Goal: Transaction & Acquisition: Download file/media

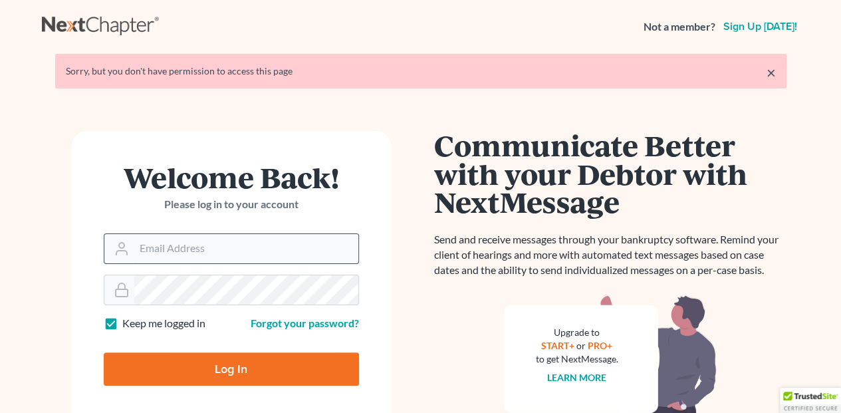
click at [149, 252] on input "Email Address" at bounding box center [246, 248] width 224 height 29
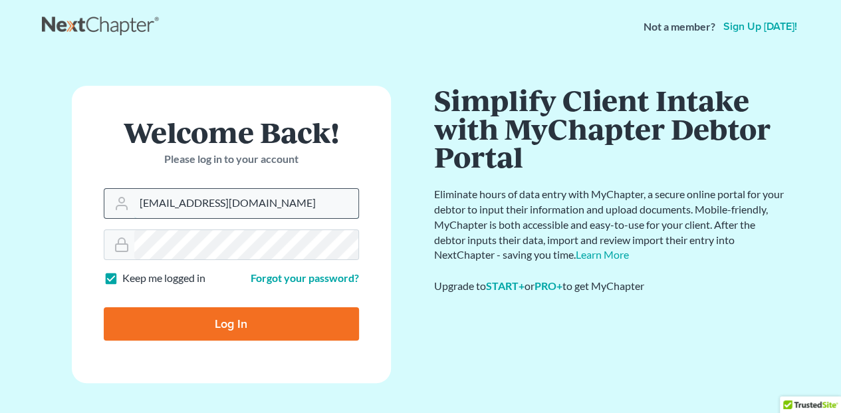
type input "[EMAIL_ADDRESS][DOMAIN_NAME]"
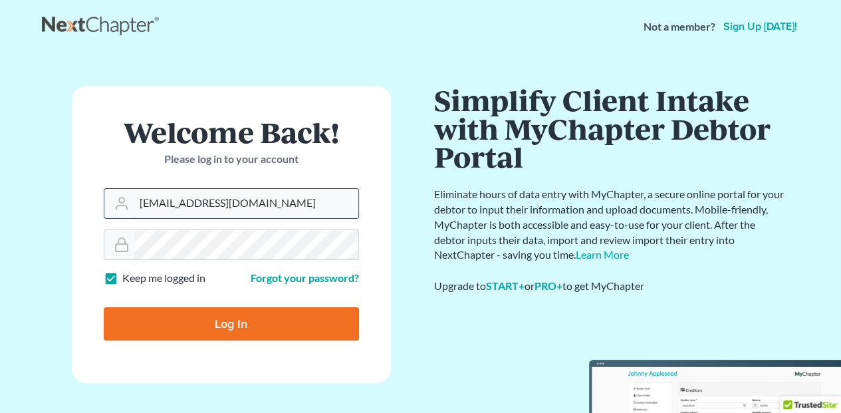
click at [104, 307] on input "Log In" at bounding box center [231, 323] width 255 height 33
type input "Thinking..."
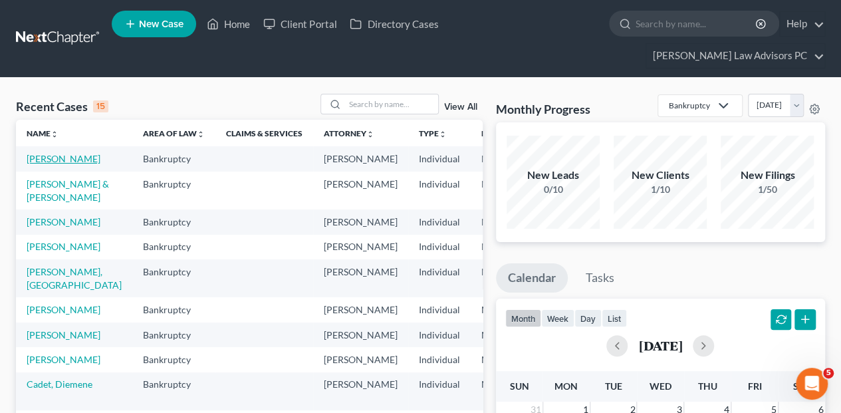
click at [37, 153] on link "[PERSON_NAME]" at bounding box center [64, 158] width 74 height 11
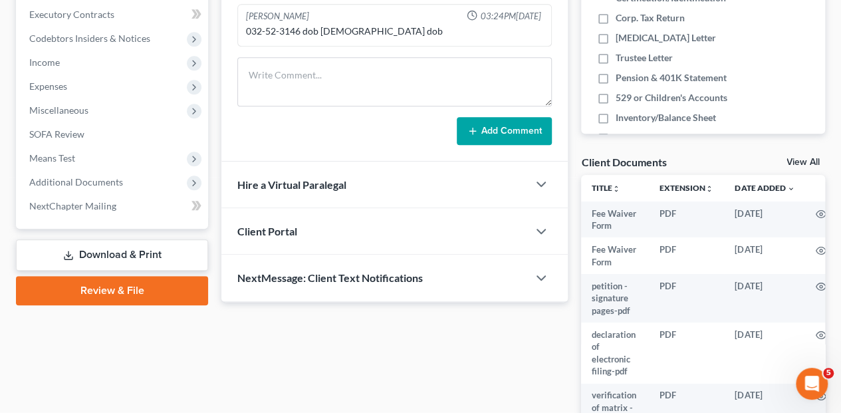
click at [102, 239] on link "Download & Print" at bounding box center [112, 254] width 192 height 31
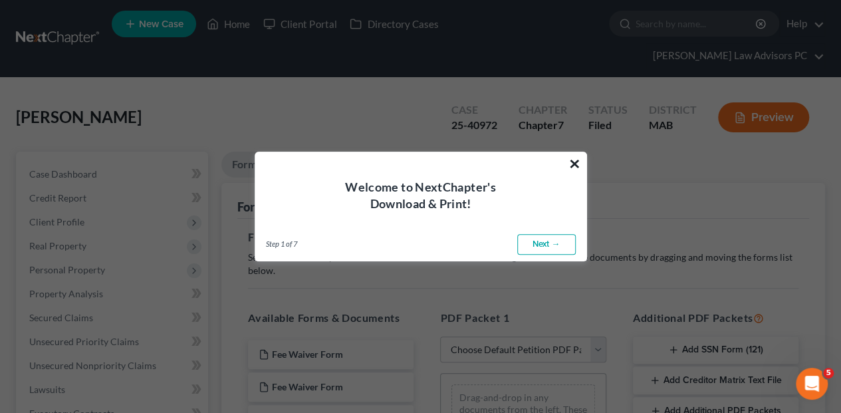
drag, startPoint x: 569, startPoint y: 164, endPoint x: 590, endPoint y: 172, distance: 22.1
click at [570, 164] on button "×" at bounding box center [574, 163] width 13 height 21
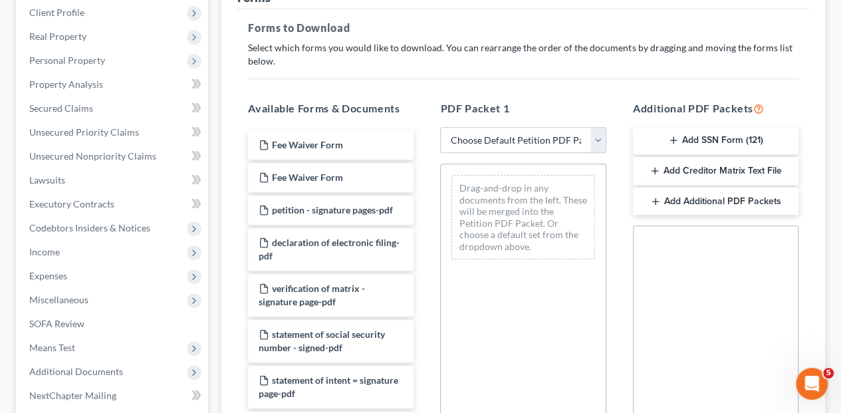
scroll to position [221, 0]
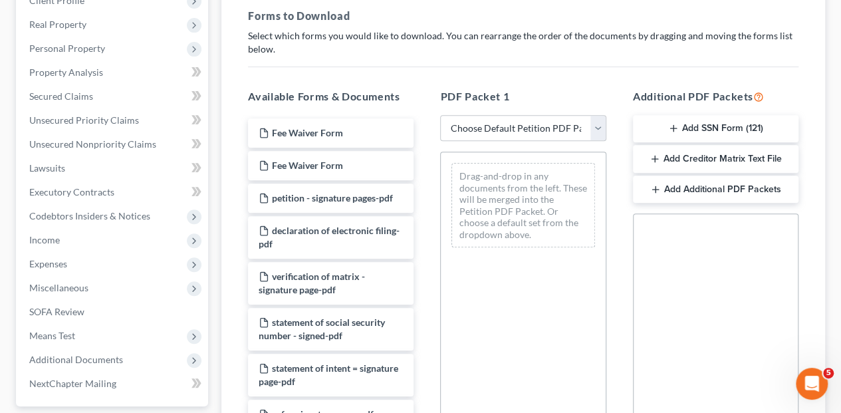
click at [689, 145] on button "Add Creditor Matrix Text File" at bounding box center [716, 159] width 166 height 28
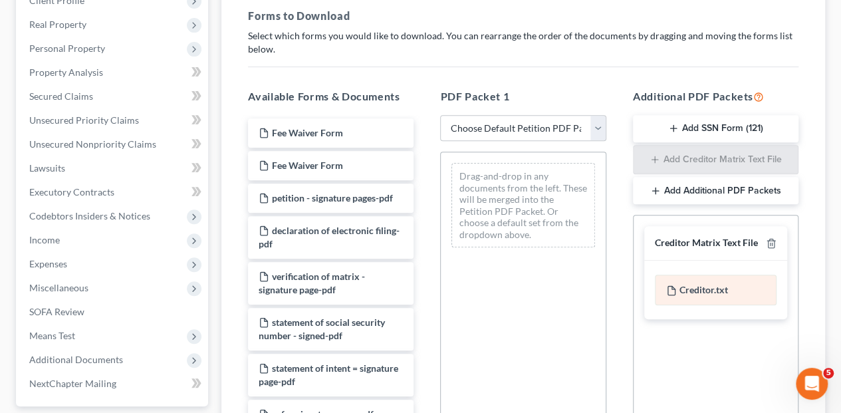
click at [713, 275] on div "Creditor.txt" at bounding box center [716, 290] width 122 height 31
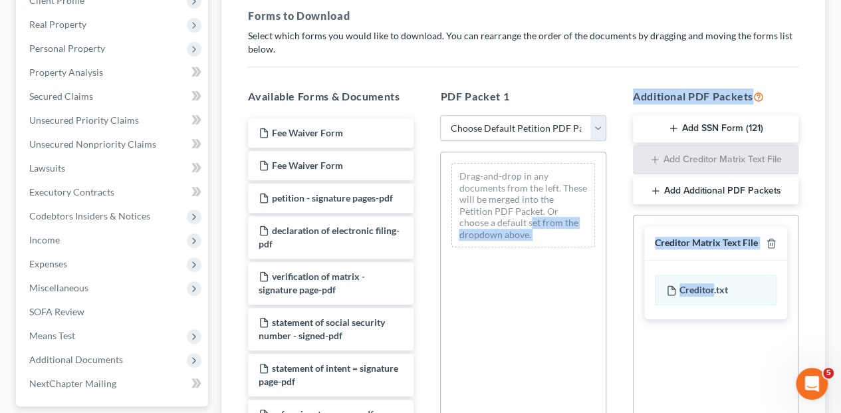
drag, startPoint x: 713, startPoint y: 266, endPoint x: 487, endPoint y: 191, distance: 237.3
click at [488, 192] on div "Available Forms & Documents Fee Waiver Form Fee Waiver Form petition - signatur…" at bounding box center [523, 303] width 577 height 451
click at [646, 261] on div "Creditor.txt" at bounding box center [715, 290] width 143 height 58
drag, startPoint x: 682, startPoint y: 265, endPoint x: 542, endPoint y: 261, distance: 140.3
click at [542, 261] on div "Available Forms & Documents Fee Waiver Form Fee Waiver Form petition - signatur…" at bounding box center [523, 303] width 577 height 451
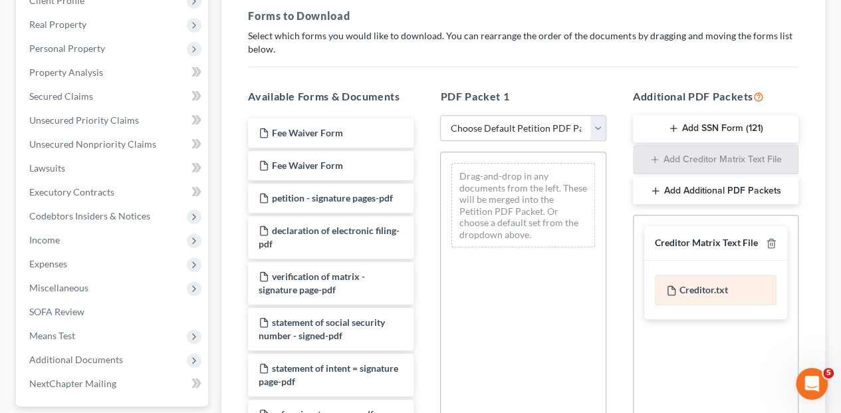
drag, startPoint x: 542, startPoint y: 261, endPoint x: 687, endPoint y: 259, distance: 144.9
click at [687, 275] on div "Creditor.txt" at bounding box center [716, 290] width 122 height 31
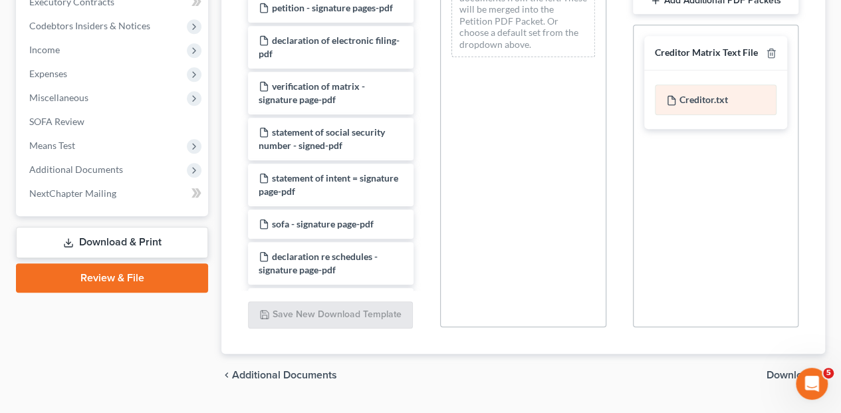
scroll to position [420, 0]
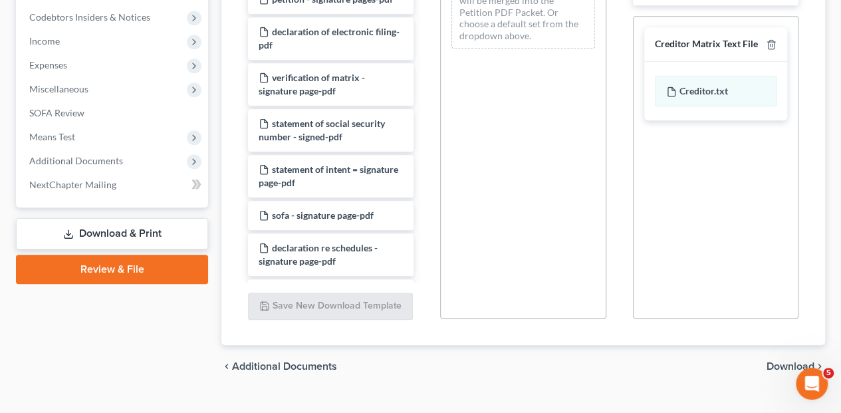
click at [779, 361] on span "Download" at bounding box center [790, 366] width 48 height 11
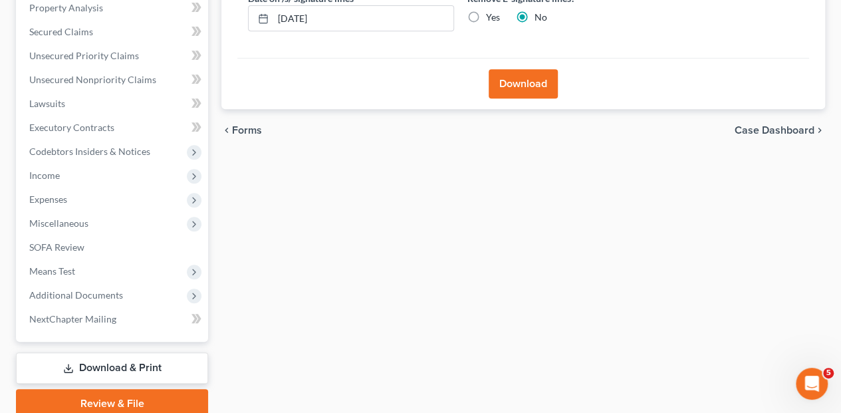
scroll to position [183, 0]
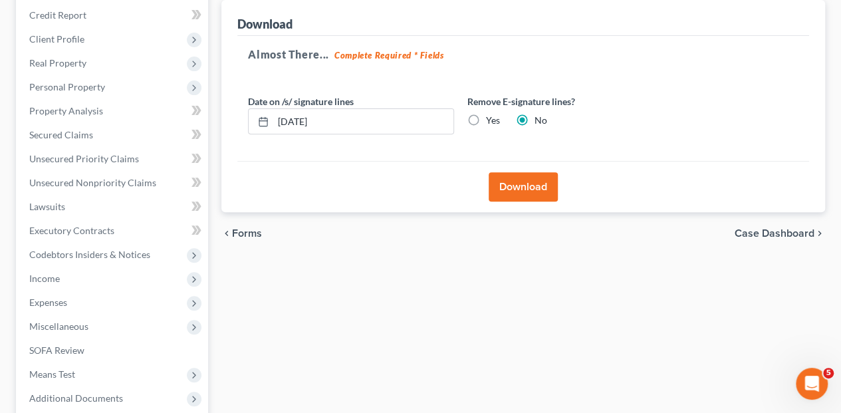
click at [525, 172] on button "Download" at bounding box center [523, 186] width 69 height 29
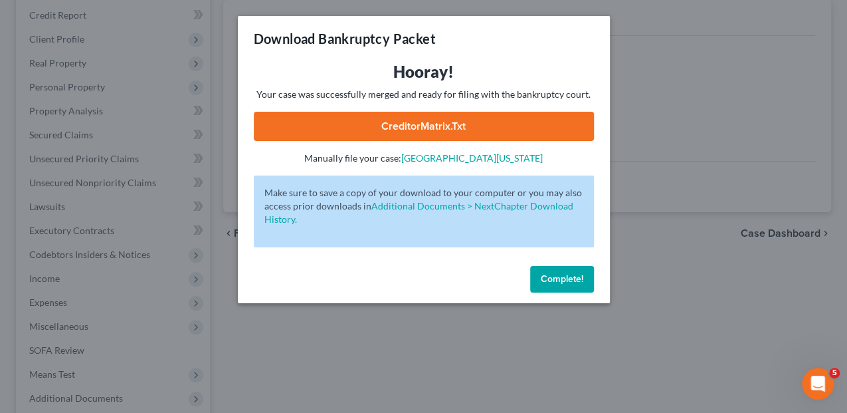
click at [413, 123] on link "CreditorMatrix.txt" at bounding box center [424, 126] width 340 height 29
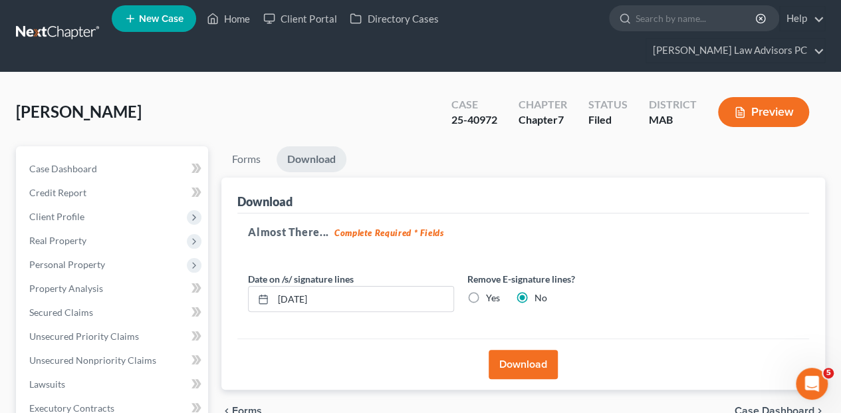
scroll to position [0, 0]
